Goal: Information Seeking & Learning: Learn about a topic

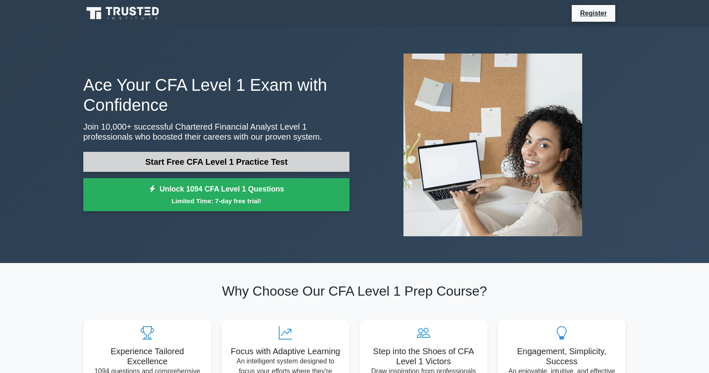
click at [237, 162] on link "Start Free CFA Level 1 Practice Test" at bounding box center [216, 162] width 266 height 20
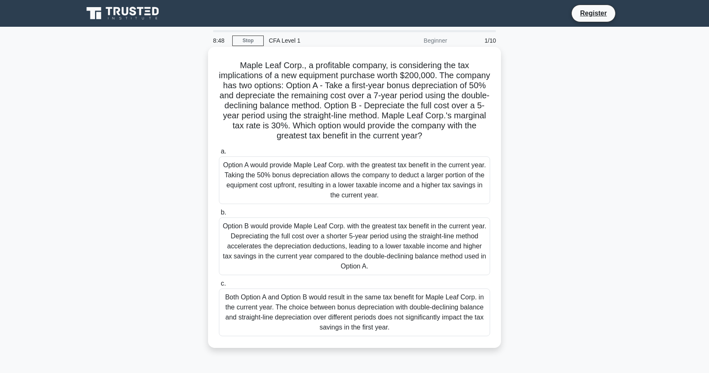
click at [389, 200] on div "Option A would provide Maple Leaf Corp. with the greatest tax benefit in the cu…" at bounding box center [354, 181] width 271 height 48
click at [219, 154] on input "a. Option A would provide Maple Leaf Corp. with the greatest tax benefit in the…" at bounding box center [219, 151] width 0 height 5
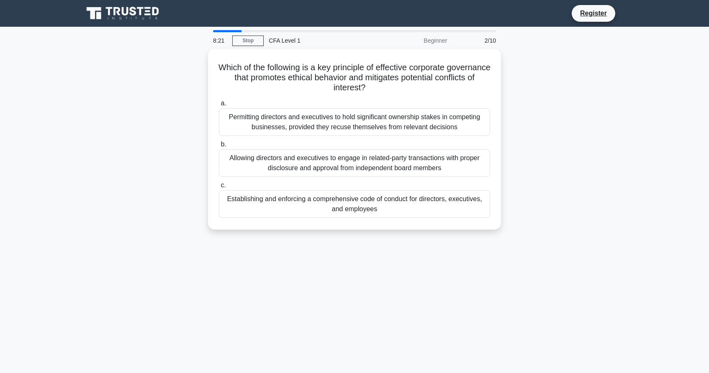
click at [389, 200] on div "Establishing and enforcing a comprehensive code of conduct for directors, execu…" at bounding box center [354, 205] width 271 height 28
click at [219, 188] on input "c. Establishing and enforcing a comprehensive code of conduct for directors, ex…" at bounding box center [219, 185] width 0 height 5
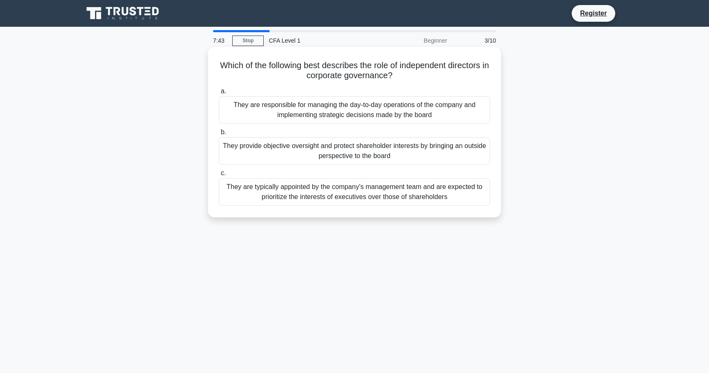
click at [374, 158] on div "They provide objective oversight and protect shareholder interests by bringing …" at bounding box center [354, 151] width 271 height 28
click at [219, 135] on input "b. They provide objective oversight and protect shareholder interests by bringi…" at bounding box center [219, 132] width 0 height 5
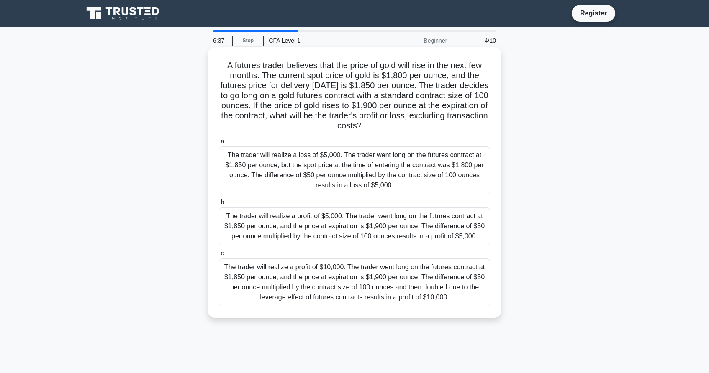
click at [354, 212] on div "The trader will realize a profit of $5,000. The trader went long on the futures…" at bounding box center [354, 227] width 271 height 38
click at [219, 206] on input "b. The trader will realize a profit of $5,000. The trader went long on the futu…" at bounding box center [219, 202] width 0 height 5
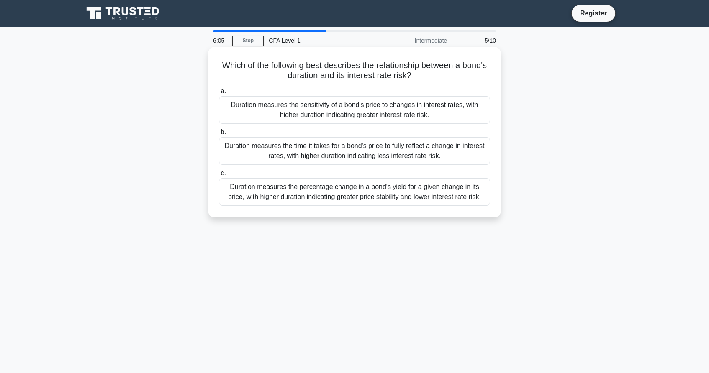
click at [352, 189] on div "Duration measures the percentage change in a bond's yield for a given change in…" at bounding box center [354, 192] width 271 height 28
click at [219, 176] on input "c. Duration measures the percentage change in a bond's yield for a given change…" at bounding box center [219, 173] width 0 height 5
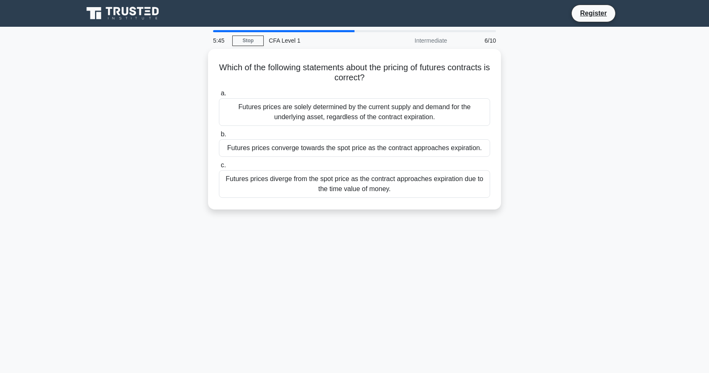
click at [352, 189] on div "Futures prices diverge from the spot price as the contract approaches expiratio…" at bounding box center [354, 184] width 271 height 28
click at [219, 168] on input "c. Futures prices diverge from the spot price as the contract approaches expira…" at bounding box center [219, 165] width 0 height 5
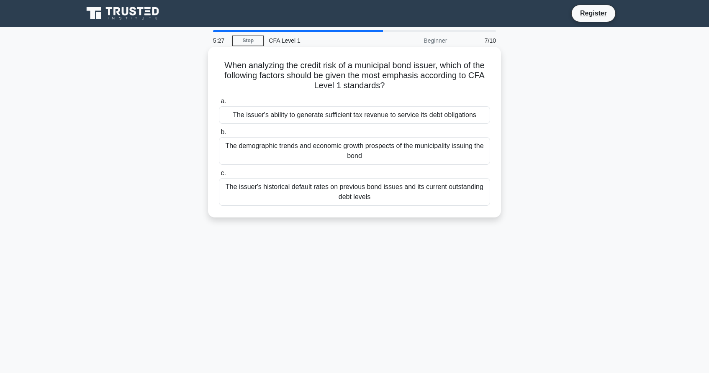
click at [337, 191] on div "The issuer's historical default rates on previous bond issues and its current o…" at bounding box center [354, 192] width 271 height 28
click at [219, 176] on input "c. The issuer's historical default rates on previous bond issues and its curren…" at bounding box center [219, 173] width 0 height 5
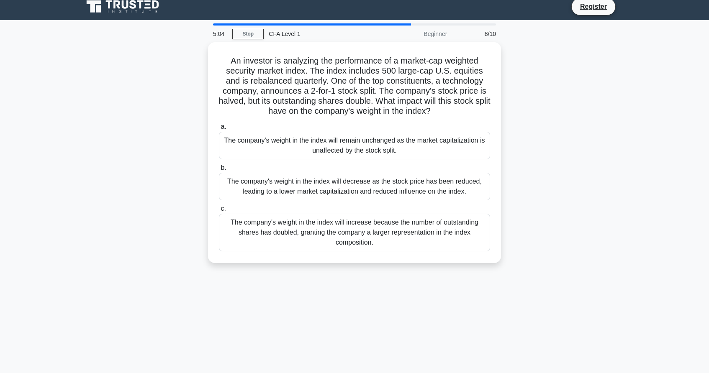
scroll to position [8, 0]
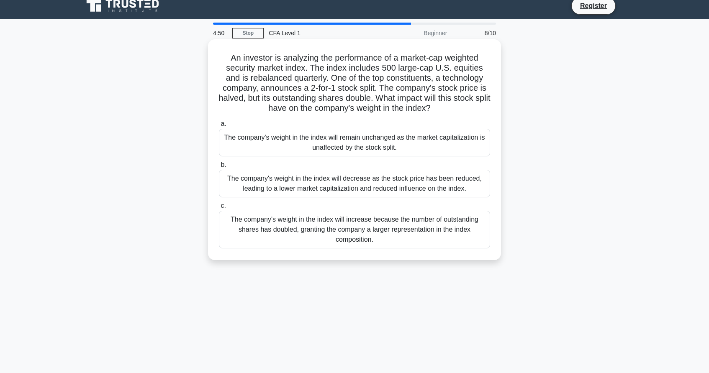
click at [348, 243] on div "The company's weight in the index will increase because the number of outstandi…" at bounding box center [354, 230] width 271 height 38
click at [219, 209] on input "c. The company's weight in the index will increase because the number of outsta…" at bounding box center [219, 205] width 0 height 5
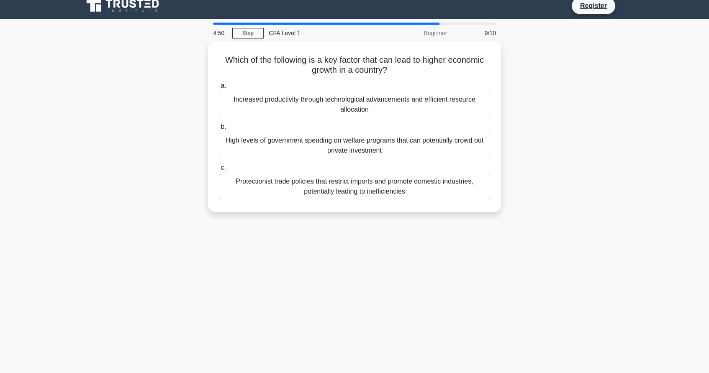
scroll to position [0, 0]
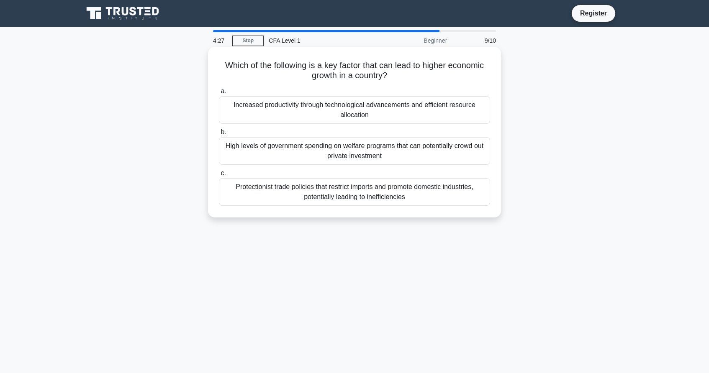
click at [353, 104] on div "Increased productivity through technological advancements and efficient resourc…" at bounding box center [354, 110] width 271 height 28
click at [219, 94] on input "a. Increased productivity through technological advancements and efficient reso…" at bounding box center [219, 91] width 0 height 5
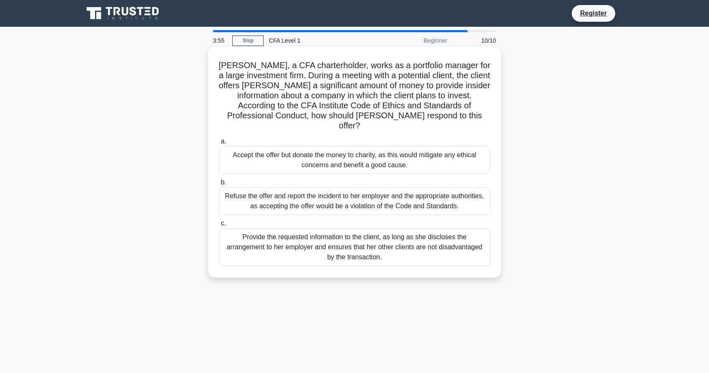
click at [347, 193] on div "Refuse the offer and report the incident to her employer and the appropriate au…" at bounding box center [354, 202] width 271 height 28
click at [219, 185] on input "b. Refuse the offer and report the incident to her employer and the appropriate…" at bounding box center [219, 182] width 0 height 5
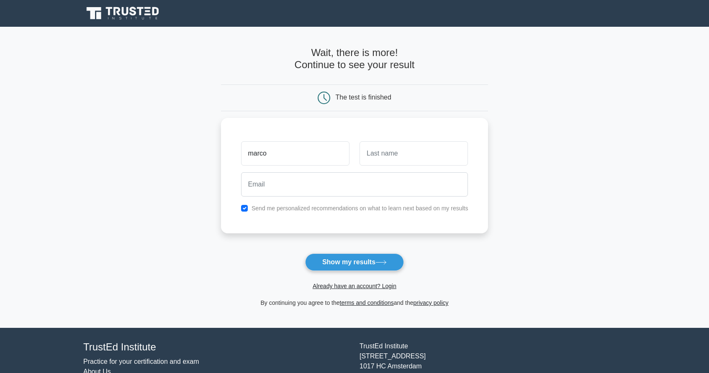
type input "marco"
type input "cm"
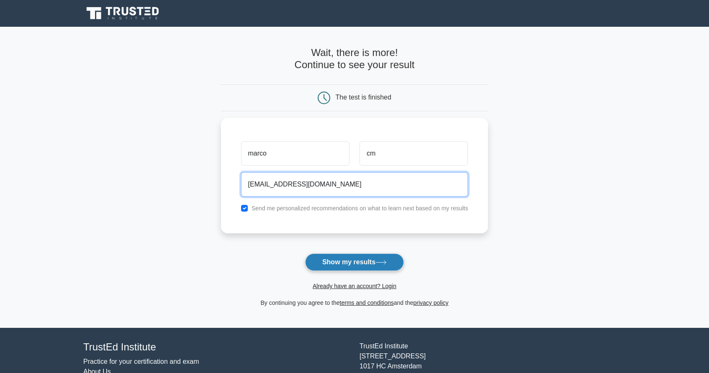
type input "m.ferpicloz@gmail.com"
click at [355, 260] on button "Show my results" at bounding box center [354, 263] width 99 height 18
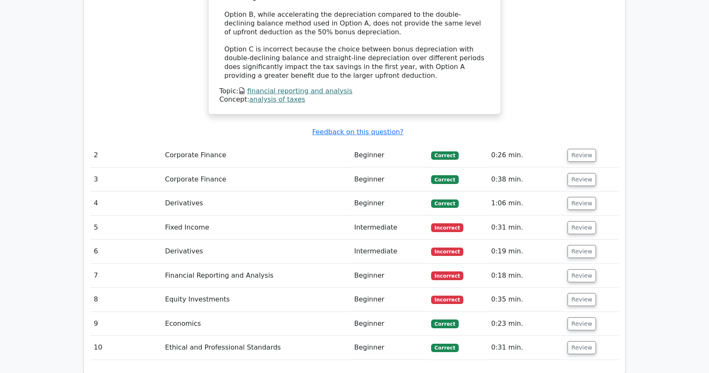
scroll to position [1153, 0]
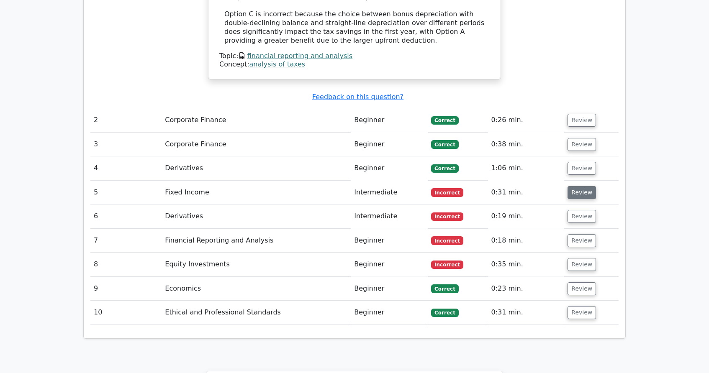
click at [568, 186] on button "Review" at bounding box center [582, 192] width 28 height 13
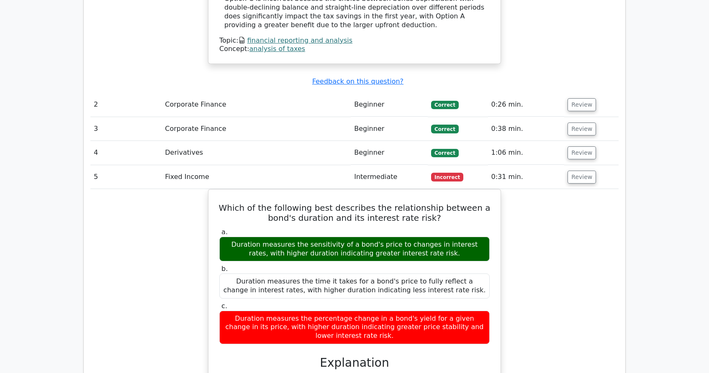
scroll to position [1151, 0]
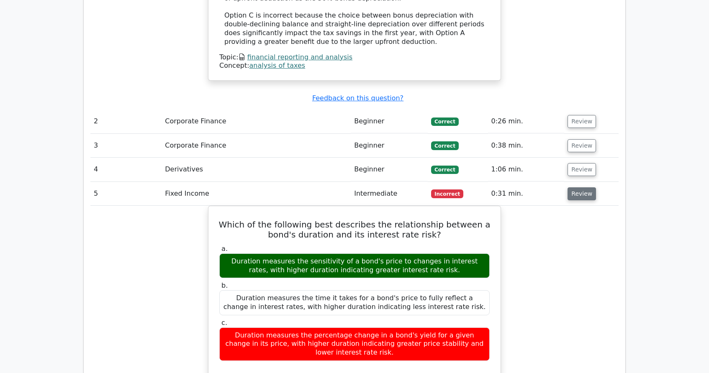
click at [577, 188] on button "Review" at bounding box center [582, 194] width 28 height 13
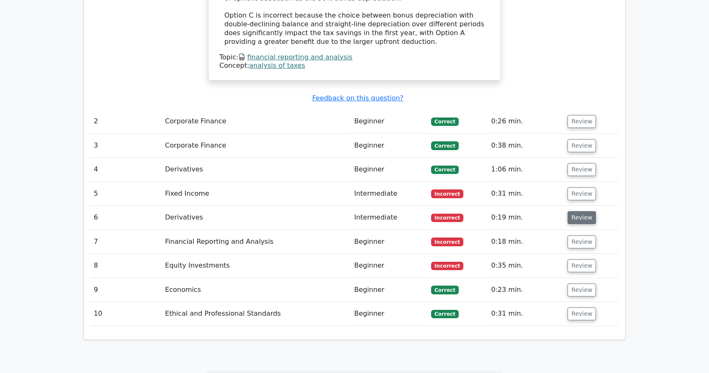
click at [577, 211] on button "Review" at bounding box center [582, 217] width 28 height 13
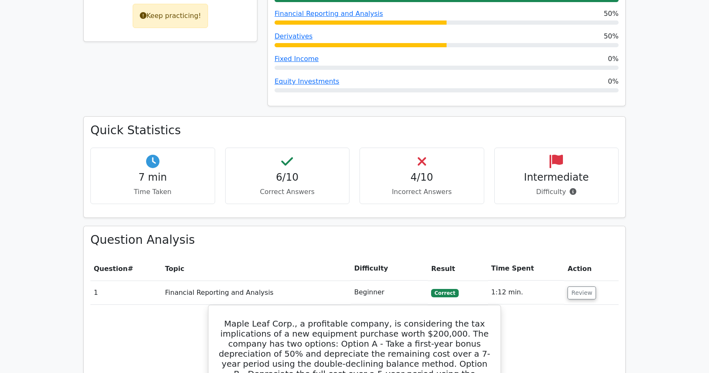
scroll to position [0, 0]
